Goal: Use online tool/utility: Utilize a website feature to perform a specific function

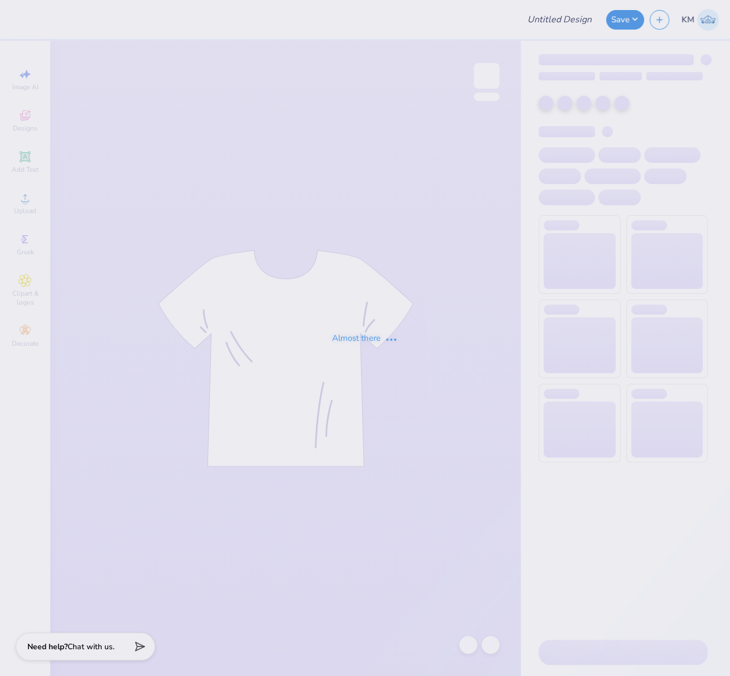
type input "FPS239873"
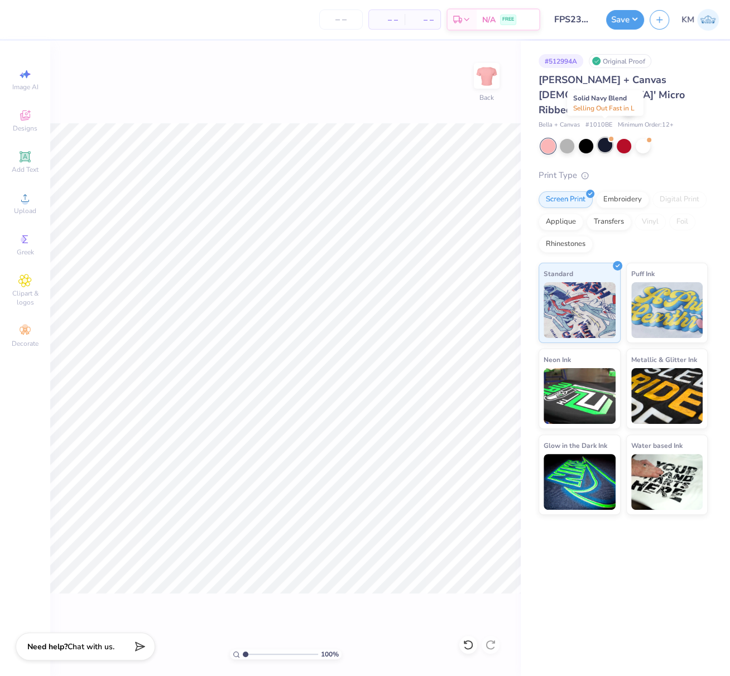
click at [606, 138] on div at bounding box center [605, 145] width 15 height 15
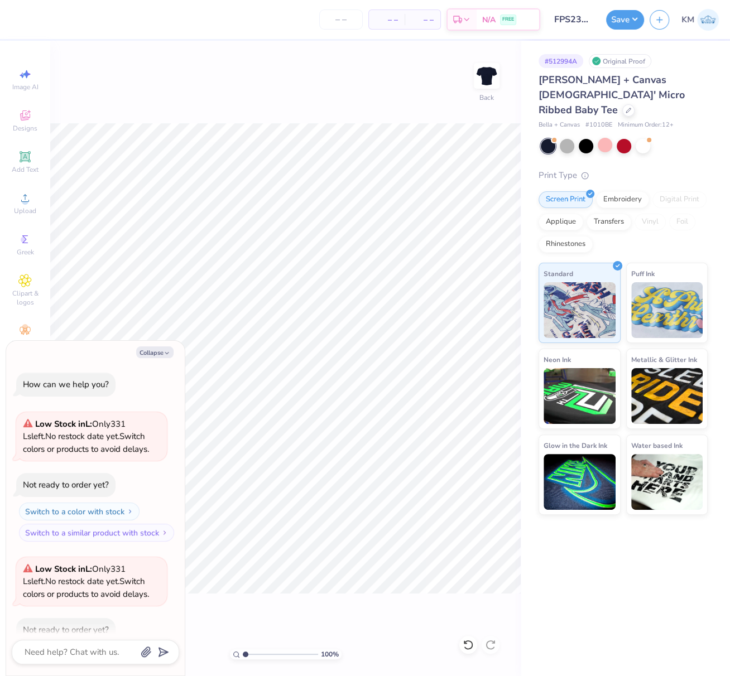
scroll to position [60, 0]
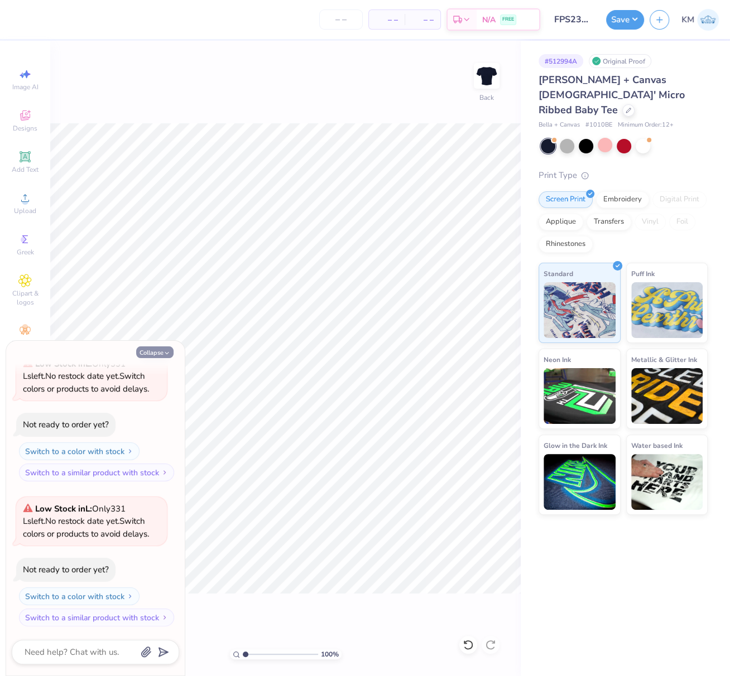
click at [158, 352] on button "Collapse" at bounding box center [154, 353] width 37 height 12
type textarea "x"
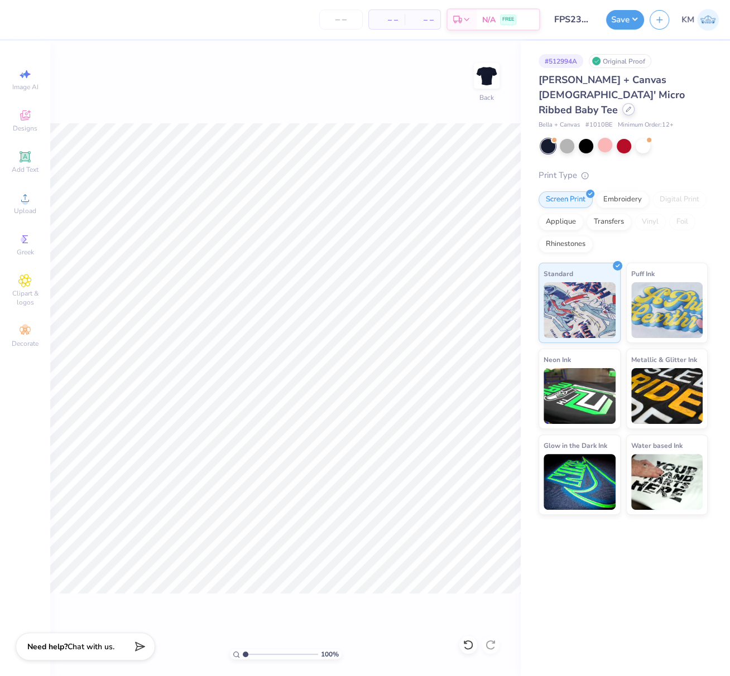
click at [626, 107] on icon at bounding box center [629, 110] width 6 height 6
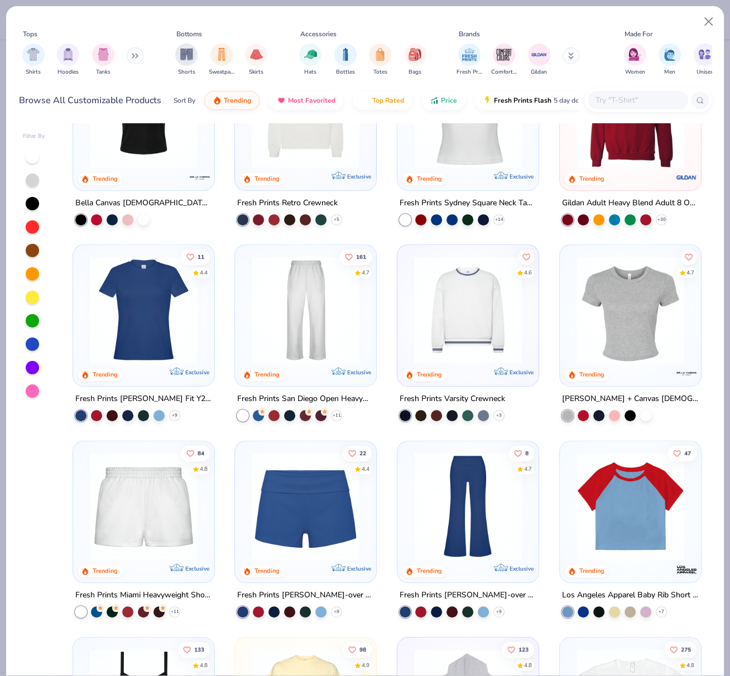
scroll to position [476, 0]
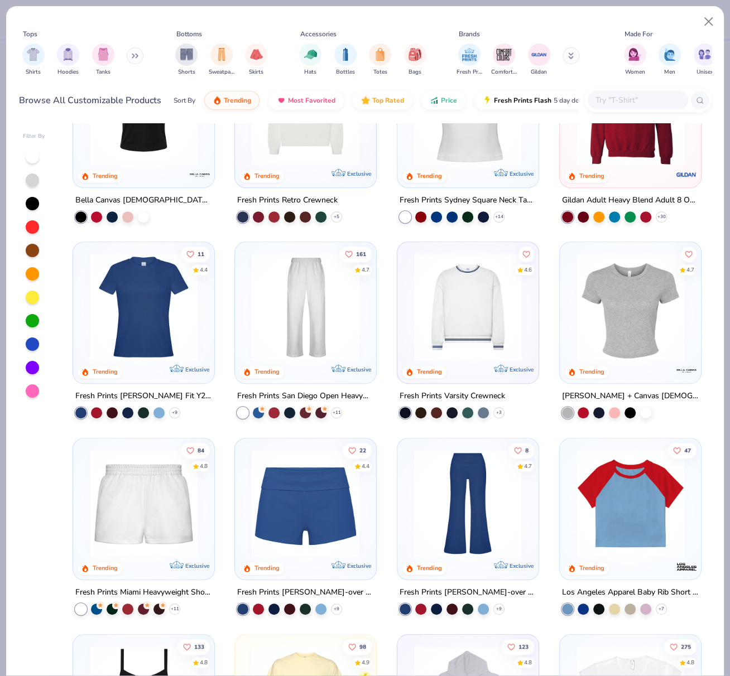
click at [626, 321] on img at bounding box center [630, 307] width 119 height 108
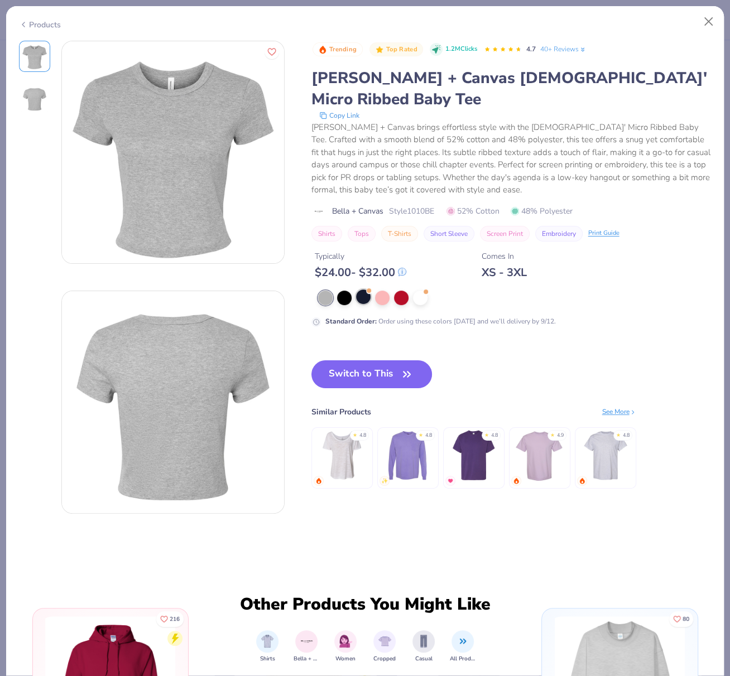
click at [362, 290] on div at bounding box center [363, 297] width 15 height 15
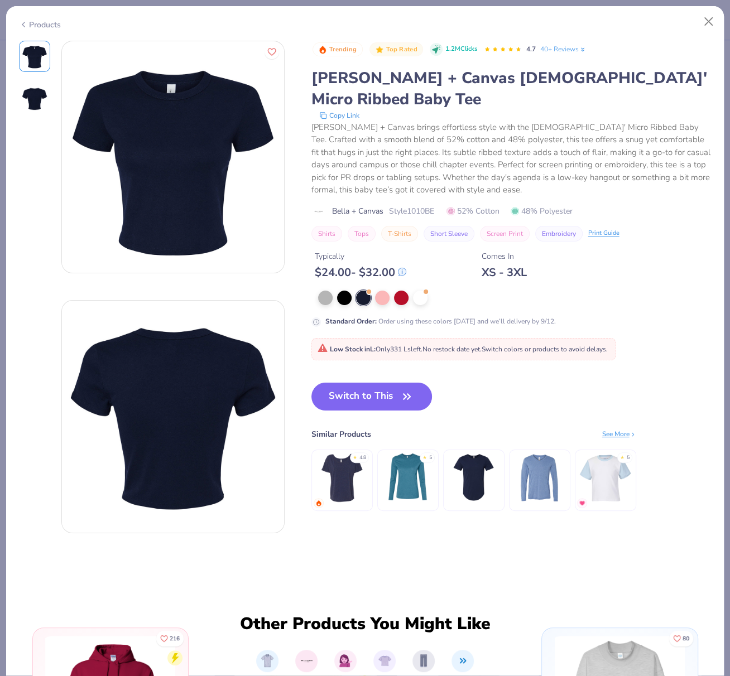
click at [364, 383] on button "Switch to This" at bounding box center [371, 397] width 121 height 28
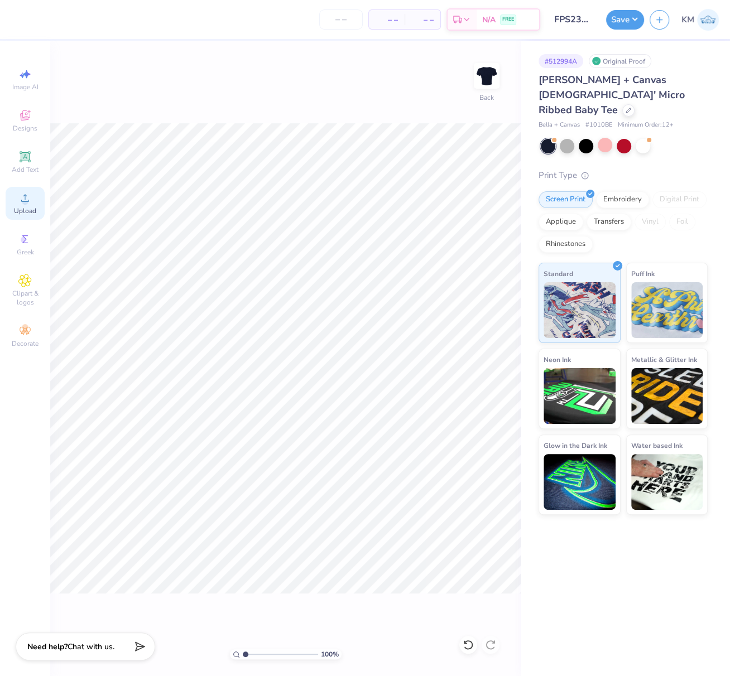
click at [27, 202] on icon at bounding box center [24, 197] width 13 height 13
click at [23, 205] on div "Upload" at bounding box center [25, 203] width 39 height 33
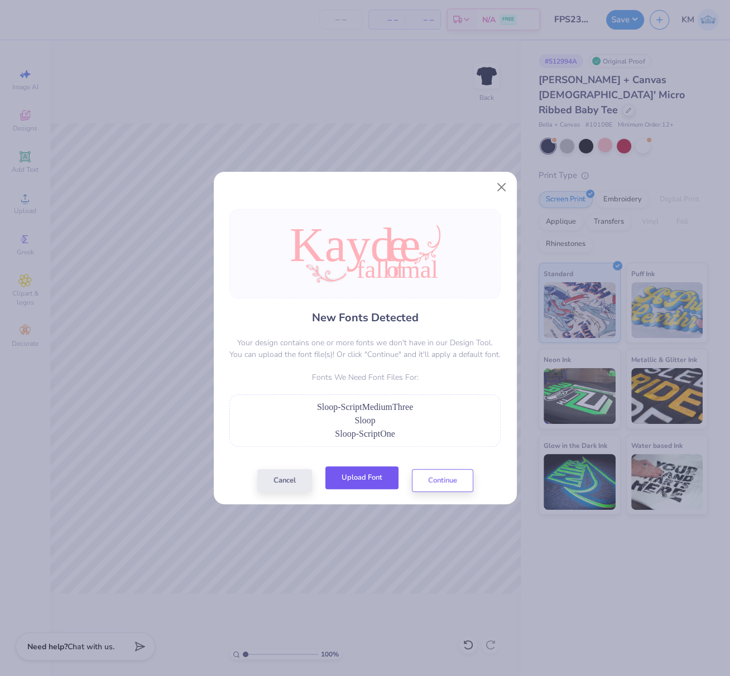
click at [373, 474] on button "Upload Font" at bounding box center [361, 478] width 73 height 23
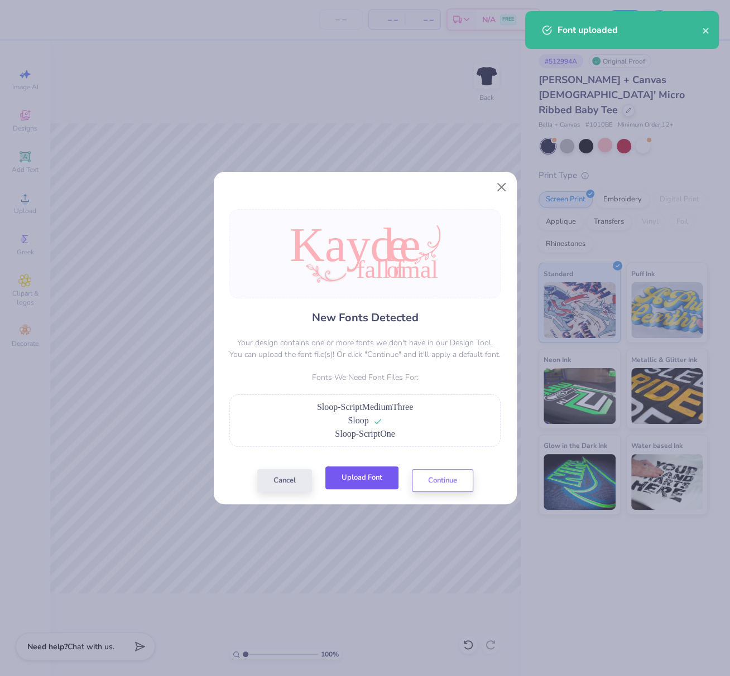
click at [361, 479] on button "Upload Font" at bounding box center [361, 478] width 73 height 23
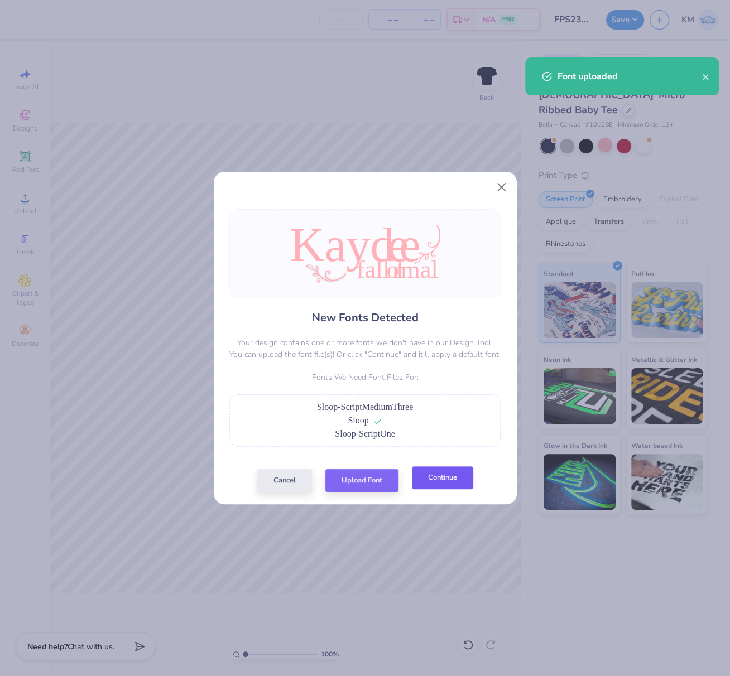
click at [450, 475] on button "Continue" at bounding box center [442, 478] width 61 height 23
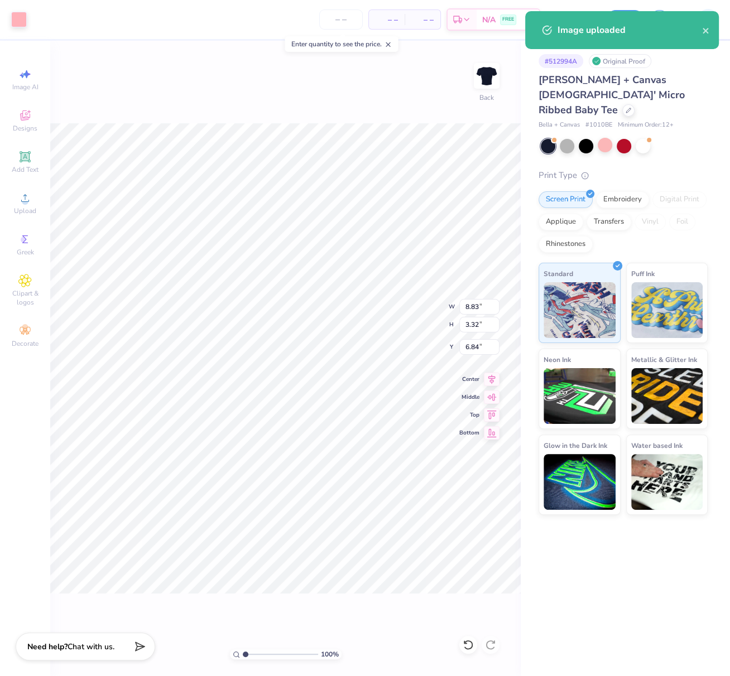
type input "2.39"
type input "6.95"
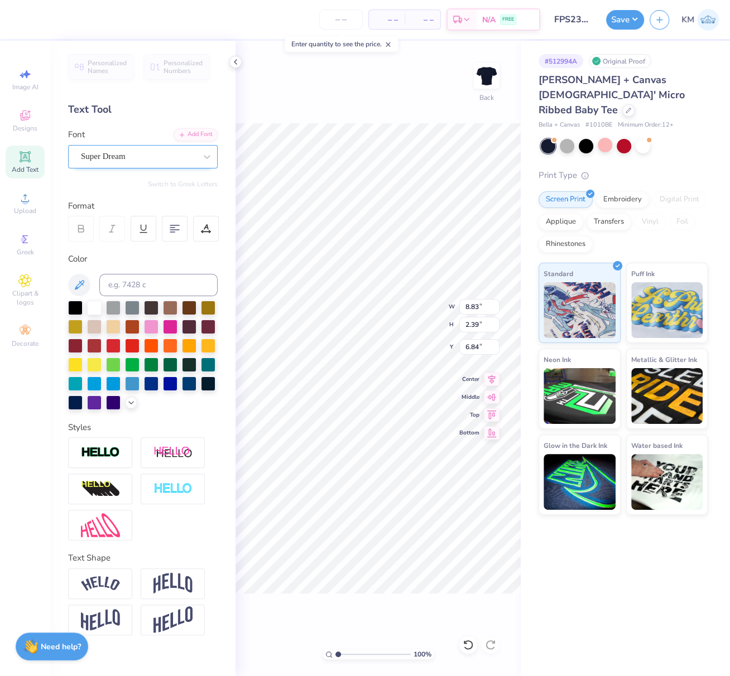
drag, startPoint x: 135, startPoint y: 159, endPoint x: 131, endPoint y: 166, distance: 8.0
click at [135, 159] on div "Super Dream" at bounding box center [138, 156] width 117 height 17
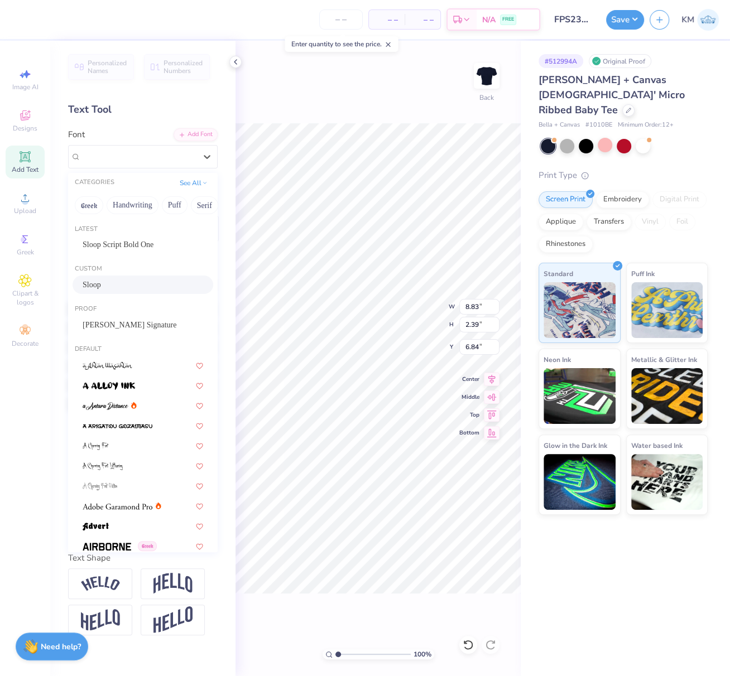
click at [113, 285] on div "Sloop" at bounding box center [143, 285] width 121 height 12
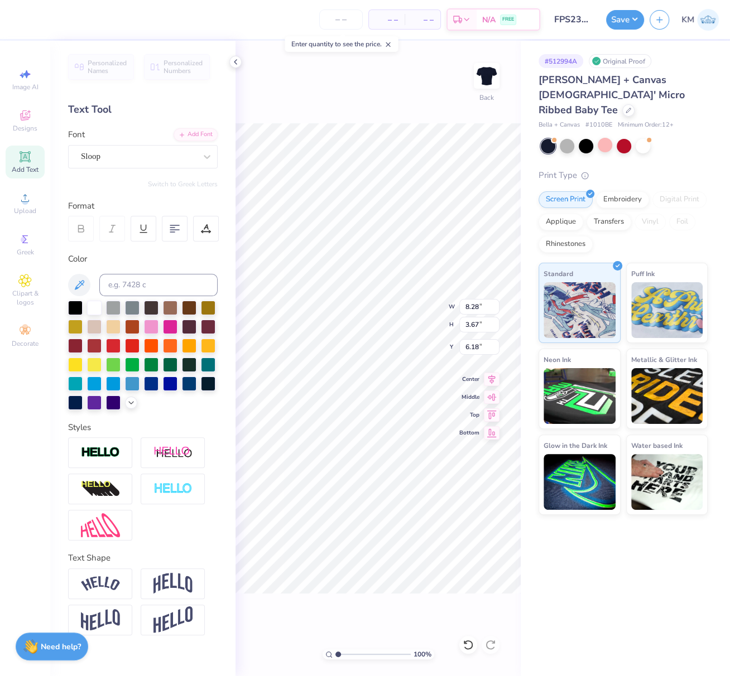
type input "8.28"
type input "3.67"
type input "6.18"
click at [185, 131] on icon at bounding box center [182, 134] width 7 height 7
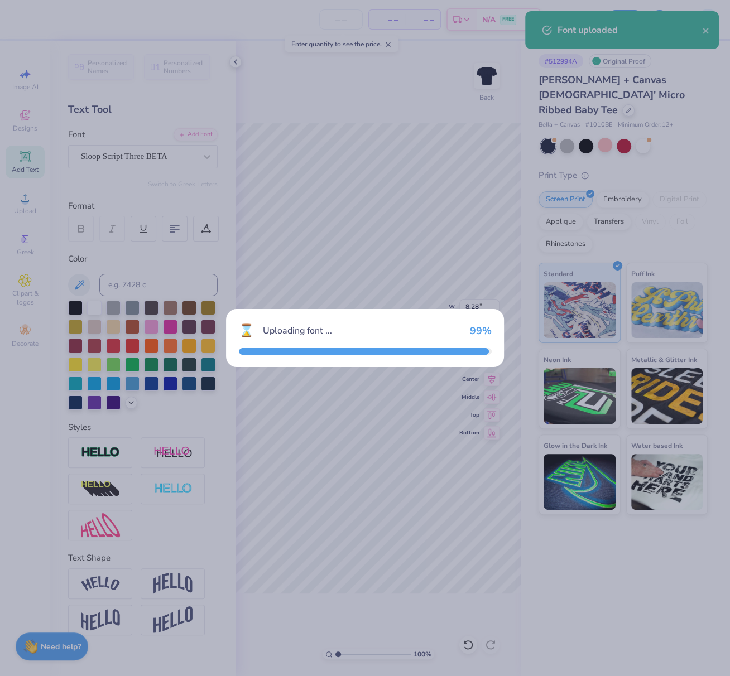
type input "8.64"
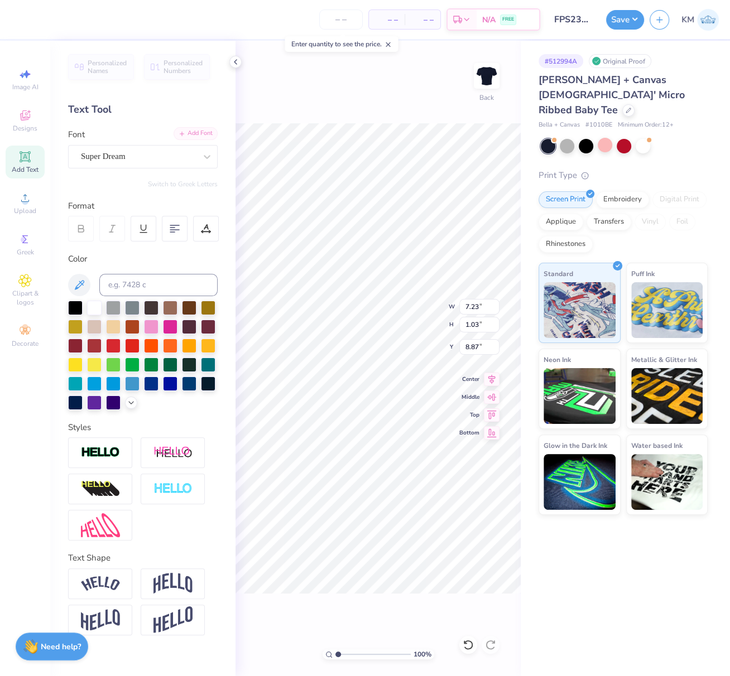
click at [207, 130] on div "Add Font" at bounding box center [196, 133] width 44 height 13
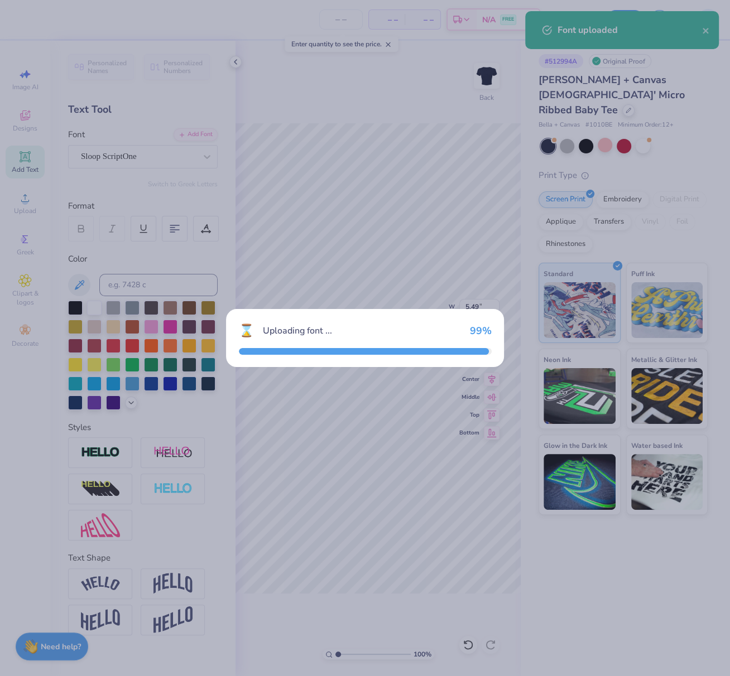
type input "5.49"
type input "1.24"
type input "8.86"
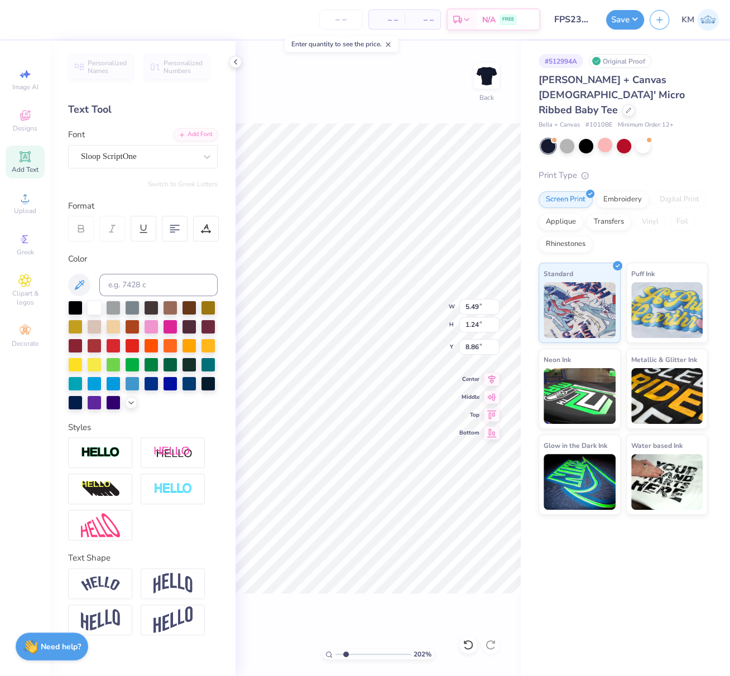
drag, startPoint x: 340, startPoint y: 653, endPoint x: 348, endPoint y: 653, distance: 8.4
type input "2.02"
click at [345, 655] on input "range" at bounding box center [372, 655] width 75 height 10
type input "6.36"
type input "8.50"
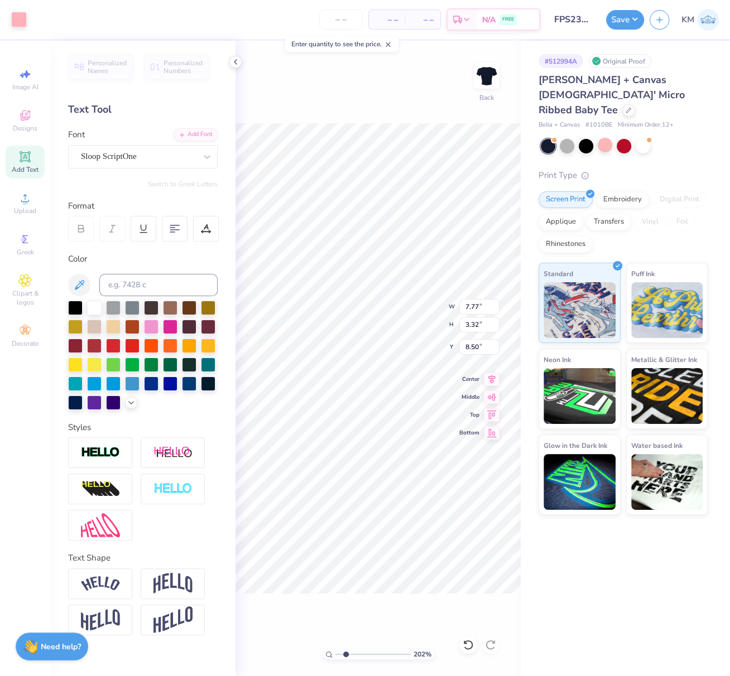
type input "7.77"
type input "3.32"
type input "6.36"
type input "7.84"
type input "3.35"
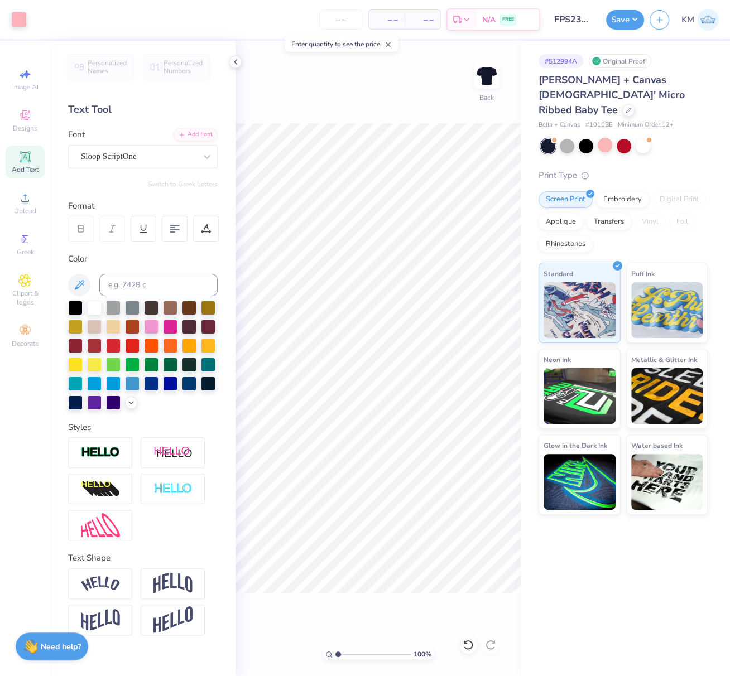
drag, startPoint x: 344, startPoint y: 654, endPoint x: 326, endPoint y: 647, distance: 19.3
click at [328, 652] on div "100 %" at bounding box center [379, 655] width 112 height 10
drag, startPoint x: 340, startPoint y: 655, endPoint x: 349, endPoint y: 656, distance: 8.9
click at [352, 657] on input "range" at bounding box center [372, 655] width 75 height 10
drag, startPoint x: 349, startPoint y: 656, endPoint x: 345, endPoint y: 636, distance: 19.9
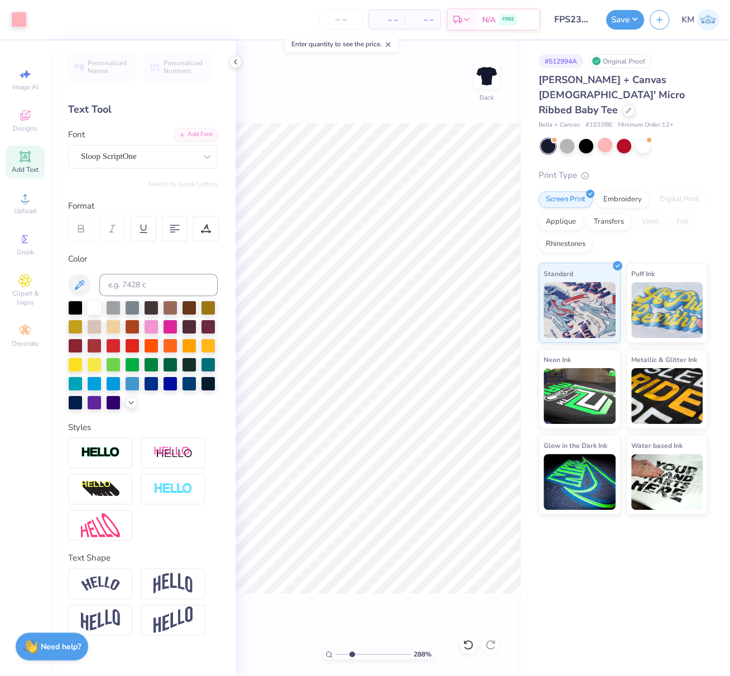
click at [349, 656] on input "range" at bounding box center [372, 655] width 75 height 10
type input "2.64"
type input "7.93"
type input "3.39"
type input "6.25"
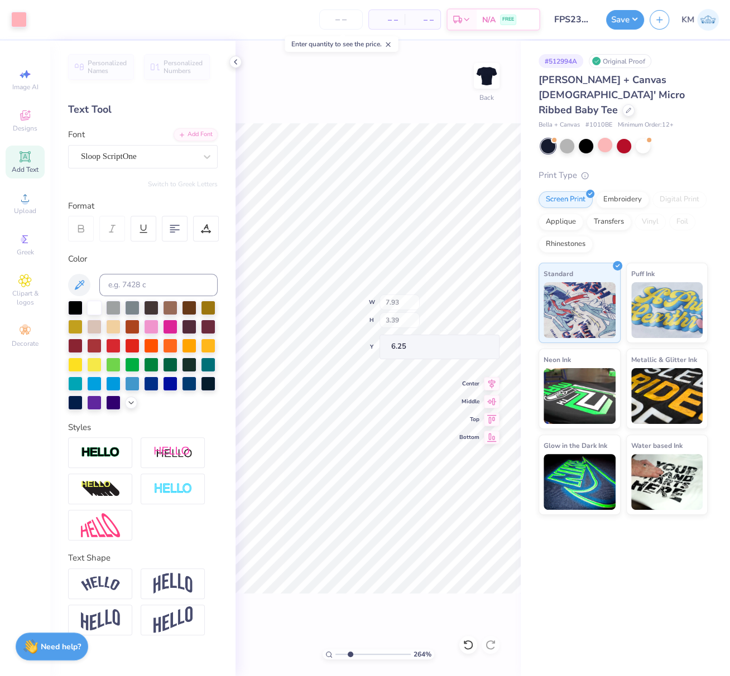
type input "1.52"
type input "2.31"
click at [464, 432] on span "Bottom" at bounding box center [469, 432] width 20 height 8
type input "6.34"
drag, startPoint x: 353, startPoint y: 651, endPoint x: 312, endPoint y: 644, distance: 41.8
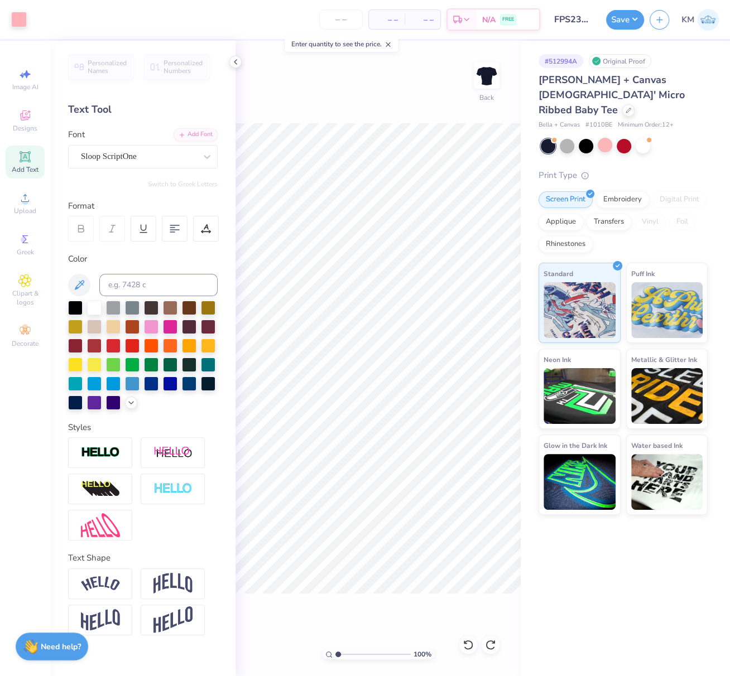
click at [315, 645] on div "100 % Back" at bounding box center [378, 359] width 285 height 636
type input "1"
drag, startPoint x: 479, startPoint y: 305, endPoint x: 462, endPoint y: 306, distance: 17.3
click at [462, 306] on input "8.71" at bounding box center [479, 307] width 40 height 16
type input "7.00"
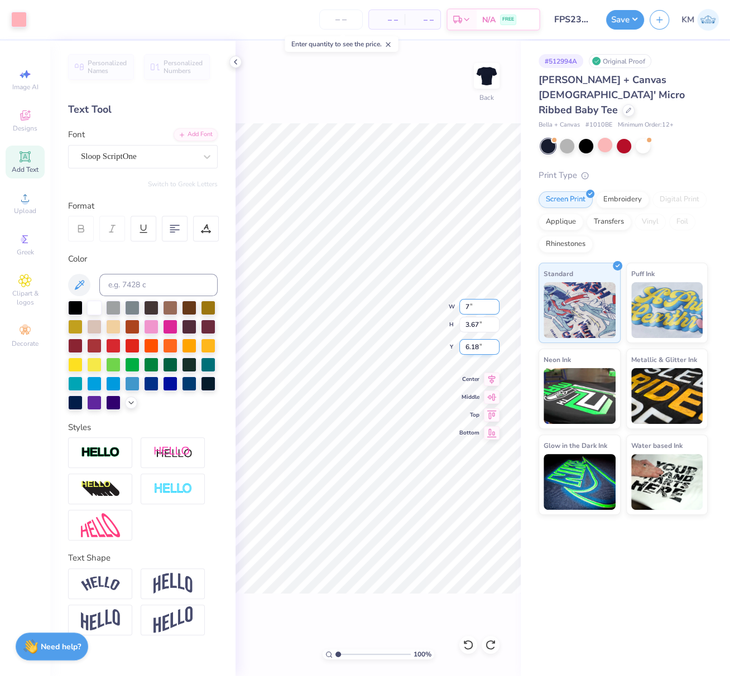
type input "2.95"
drag, startPoint x: 477, startPoint y: 346, endPoint x: 461, endPoint y: 348, distance: 16.3
click at [461, 345] on input "6.54" at bounding box center [479, 347] width 40 height 16
type input "3"
type input "2.50"
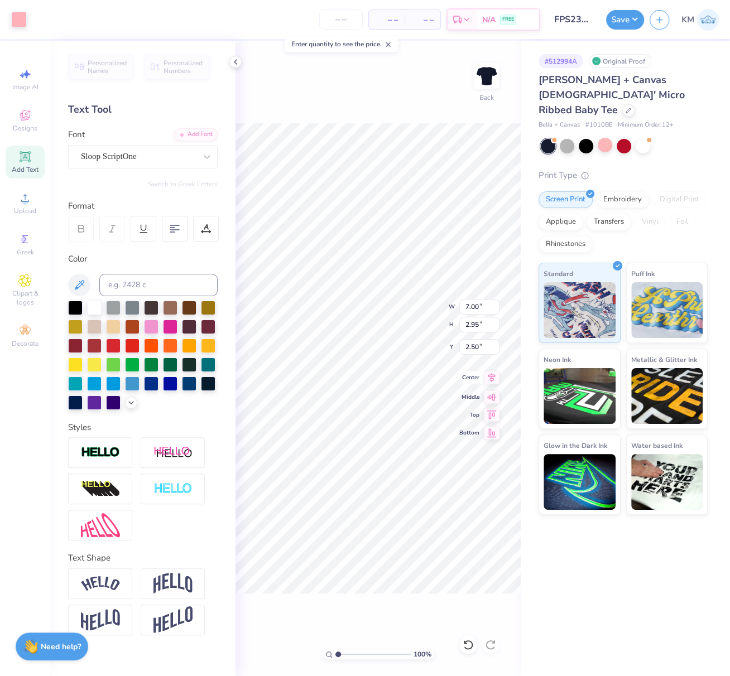
click at [494, 378] on icon at bounding box center [492, 377] width 16 height 13
click at [627, 21] on button "Save" at bounding box center [625, 18] width 38 height 20
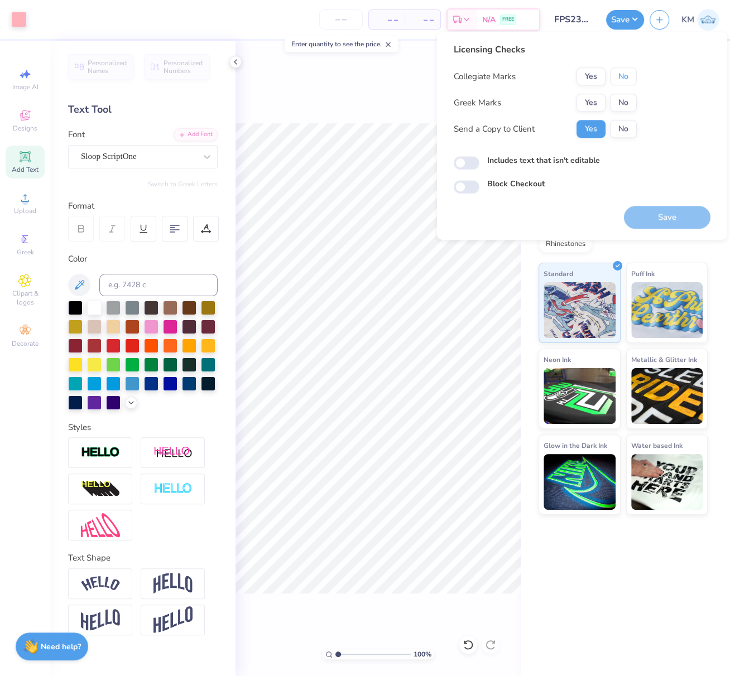
drag, startPoint x: 628, startPoint y: 77, endPoint x: 612, endPoint y: 87, distance: 18.3
click at [628, 77] on button "No" at bounding box center [623, 77] width 27 height 18
click at [589, 101] on button "Yes" at bounding box center [591, 103] width 29 height 18
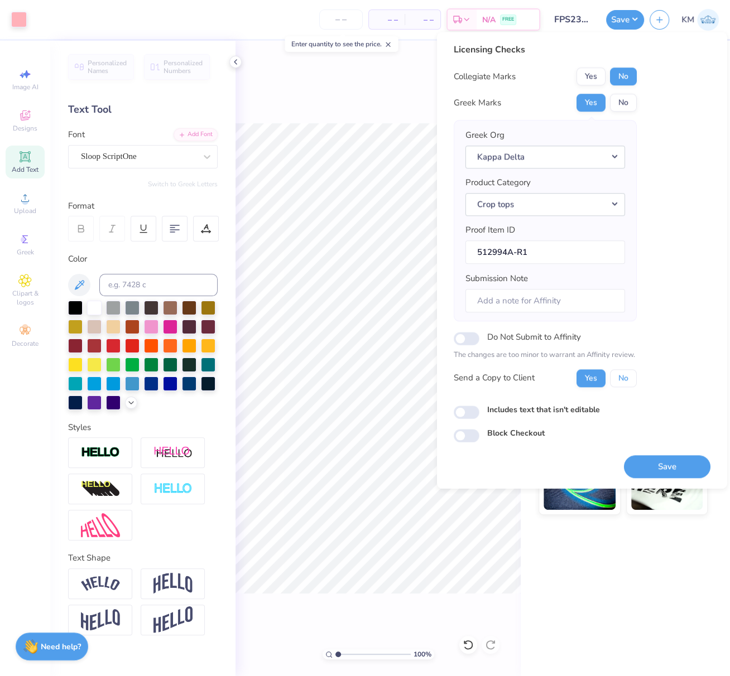
drag, startPoint x: 628, startPoint y: 375, endPoint x: 638, endPoint y: 397, distance: 24.0
click at [628, 375] on button "No" at bounding box center [623, 378] width 27 height 18
click at [674, 458] on button "Save" at bounding box center [667, 466] width 87 height 23
